Goal: Check status: Check status

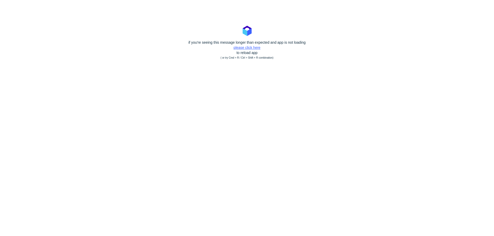
click at [237, 46] on link "please click here" at bounding box center [247, 48] width 27 height 4
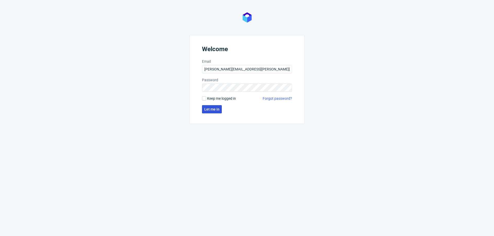
click at [205, 109] on span "Let me in" at bounding box center [211, 110] width 15 height 4
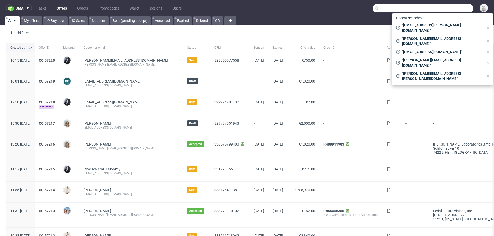
click at [446, 7] on input "text" at bounding box center [422, 8] width 101 height 8
paste input "[PERSON_NAME][EMAIL_ADDRESS][DOMAIN_NAME]"
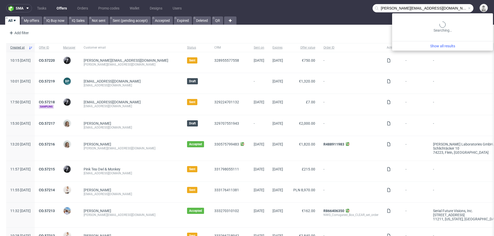
type input "[PERSON_NAME][EMAIL_ADDRESS][DOMAIN_NAME]"
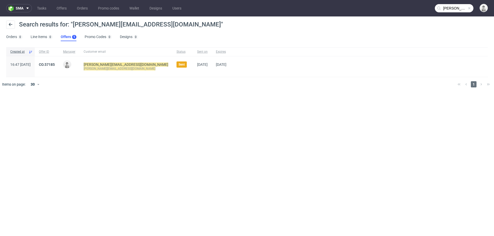
click at [55, 67] on span "CO.57185" at bounding box center [47, 67] width 16 height 8
click at [55, 65] on link "CO.57185" at bounding box center [47, 65] width 16 height 4
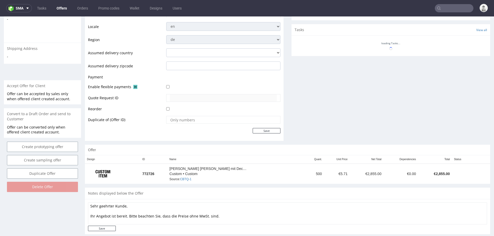
scroll to position [184, 0]
